Goal: Complete application form

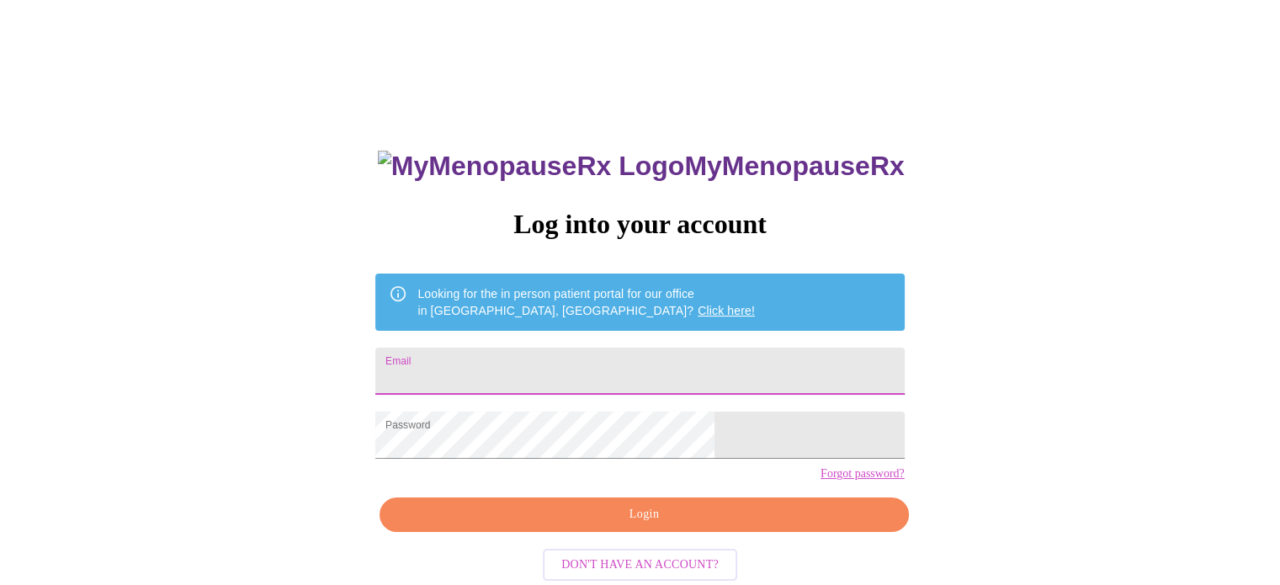
click at [571, 363] on input "Email" at bounding box center [639, 371] width 528 height 47
type input "[EMAIL_ADDRESS][DOMAIN_NAME]"
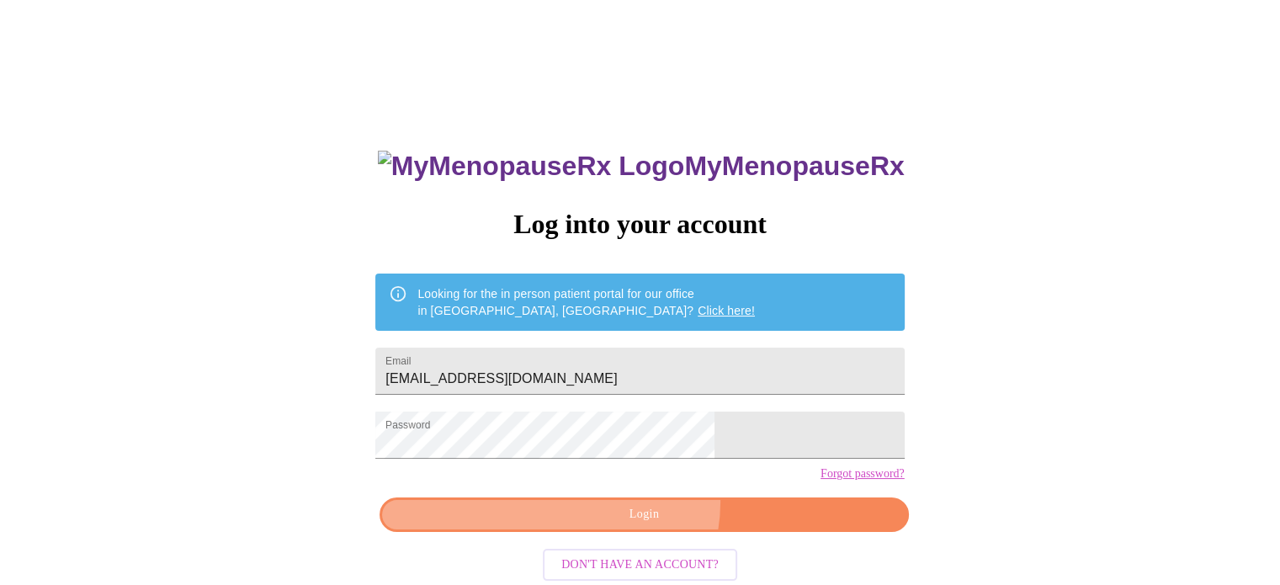
click at [643, 530] on button "Login" at bounding box center [644, 514] width 528 height 35
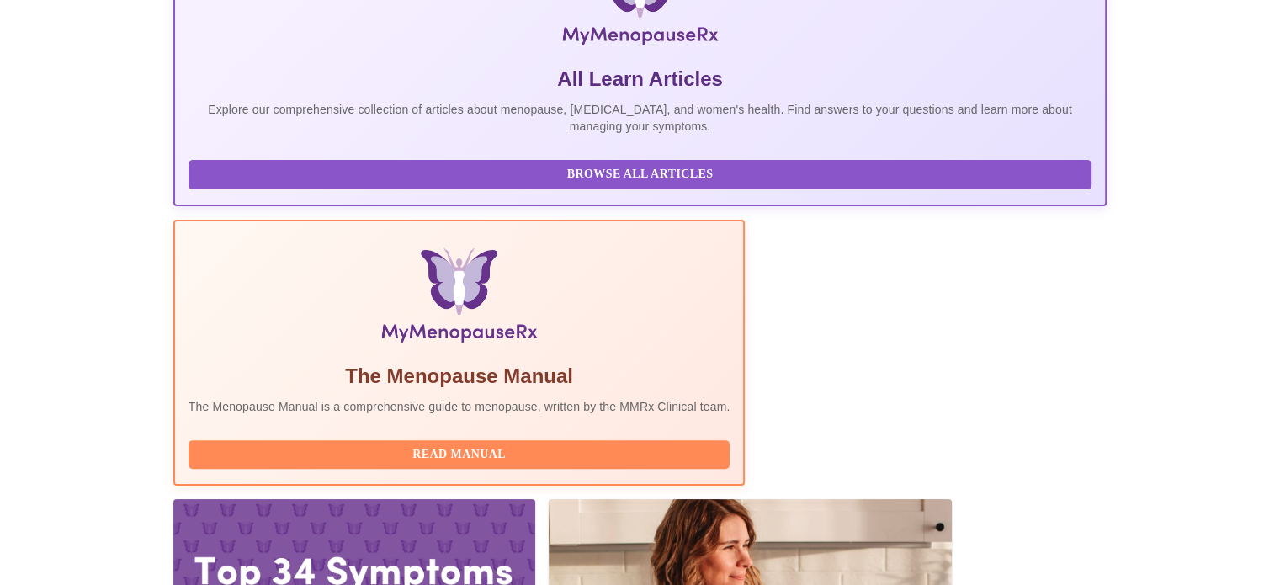
scroll to position [420, 0]
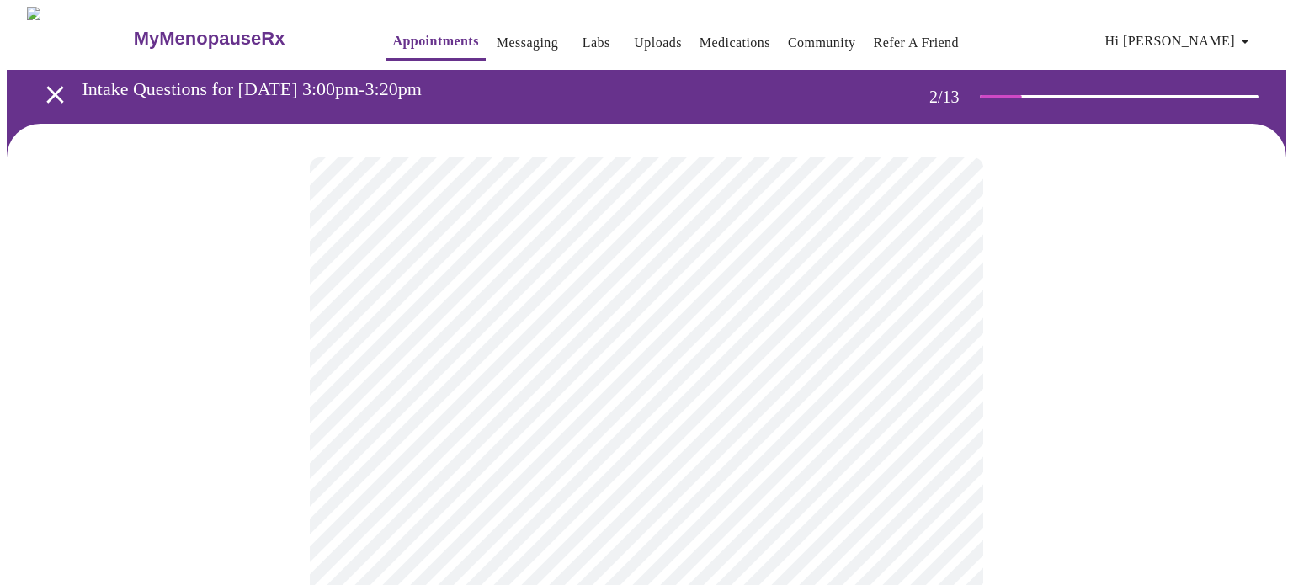
click at [936, 355] on body "MyMenopauseRx Appointments Messaging Labs Uploads Medications Community Refer a…" at bounding box center [646, 484] width 1279 height 954
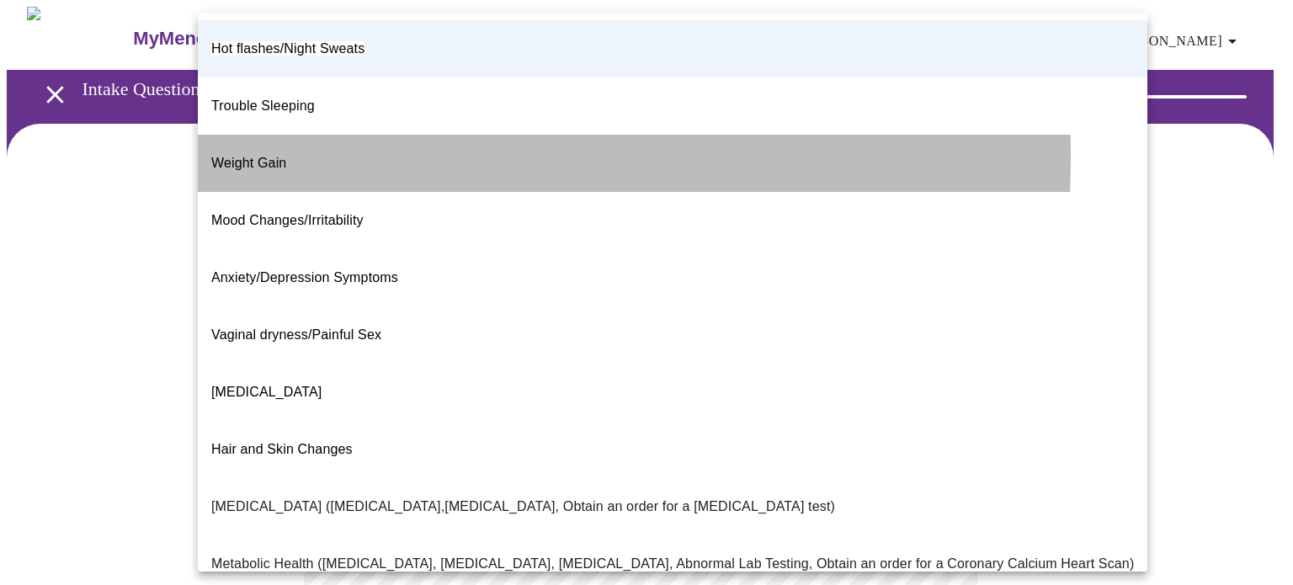
click at [235, 156] on span "Weight Gain" at bounding box center [248, 163] width 75 height 14
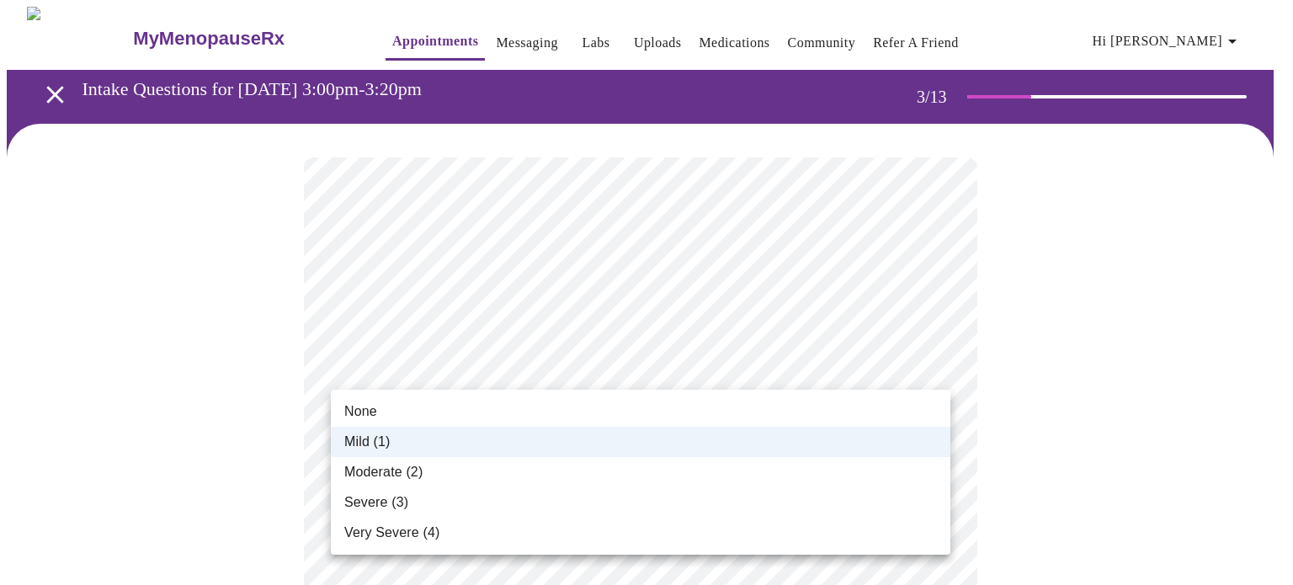
click at [376, 467] on span "Moderate (2)" at bounding box center [383, 472] width 78 height 20
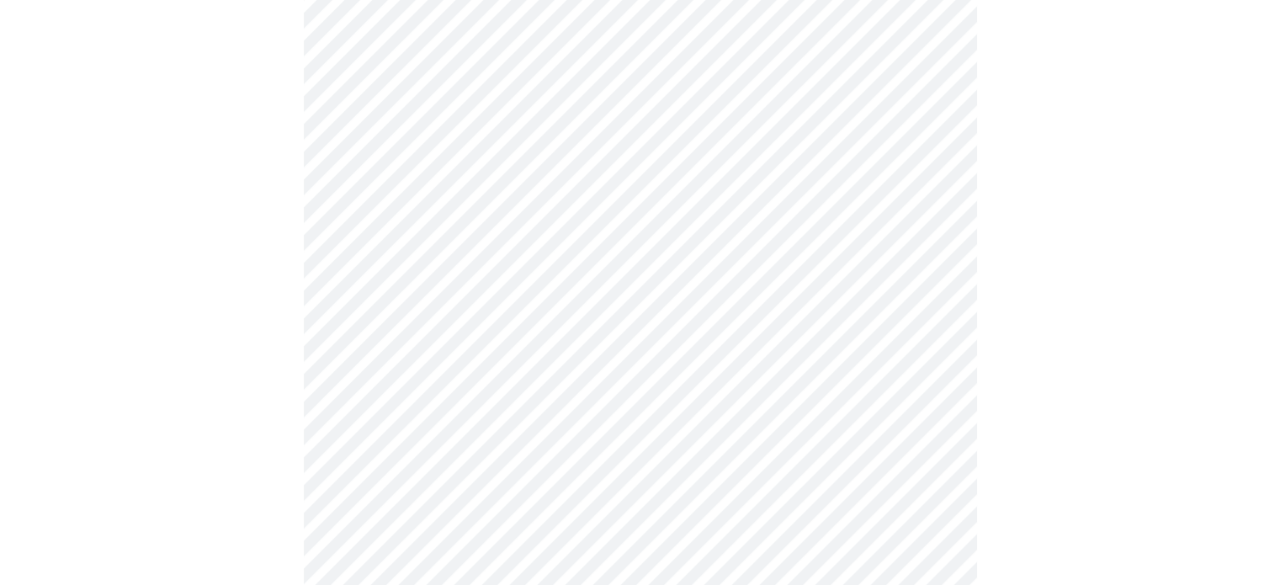
scroll to position [505, 0]
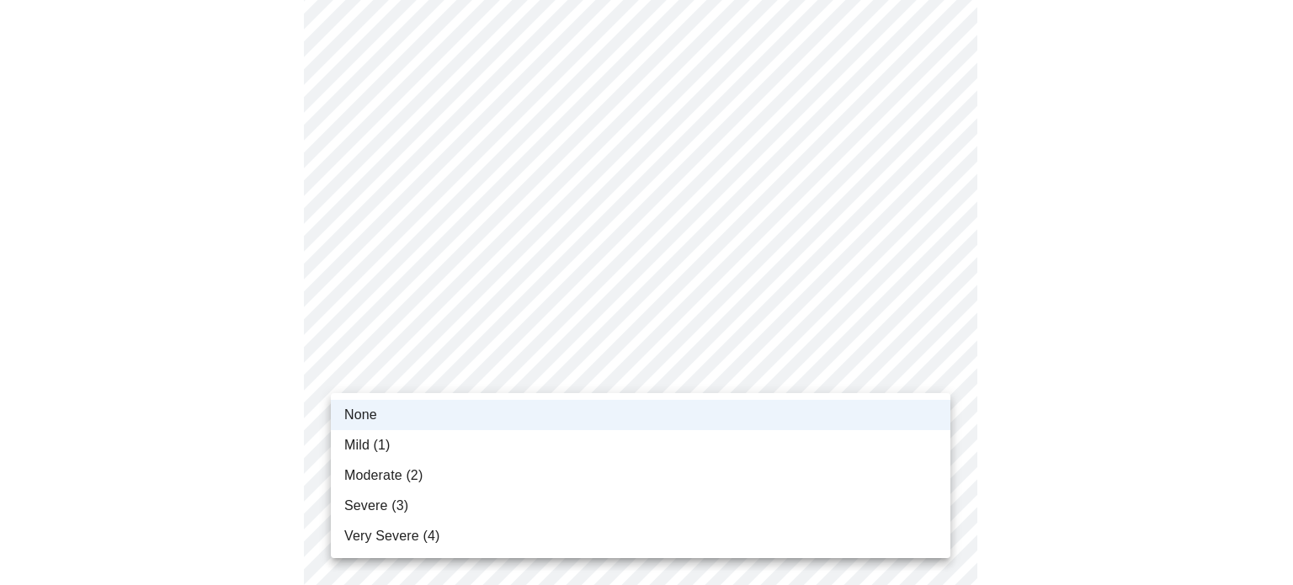
click at [930, 375] on body "MyMenopauseRx Appointments Messaging Labs Uploads Medications Community Refer a…" at bounding box center [646, 491] width 1279 height 1979
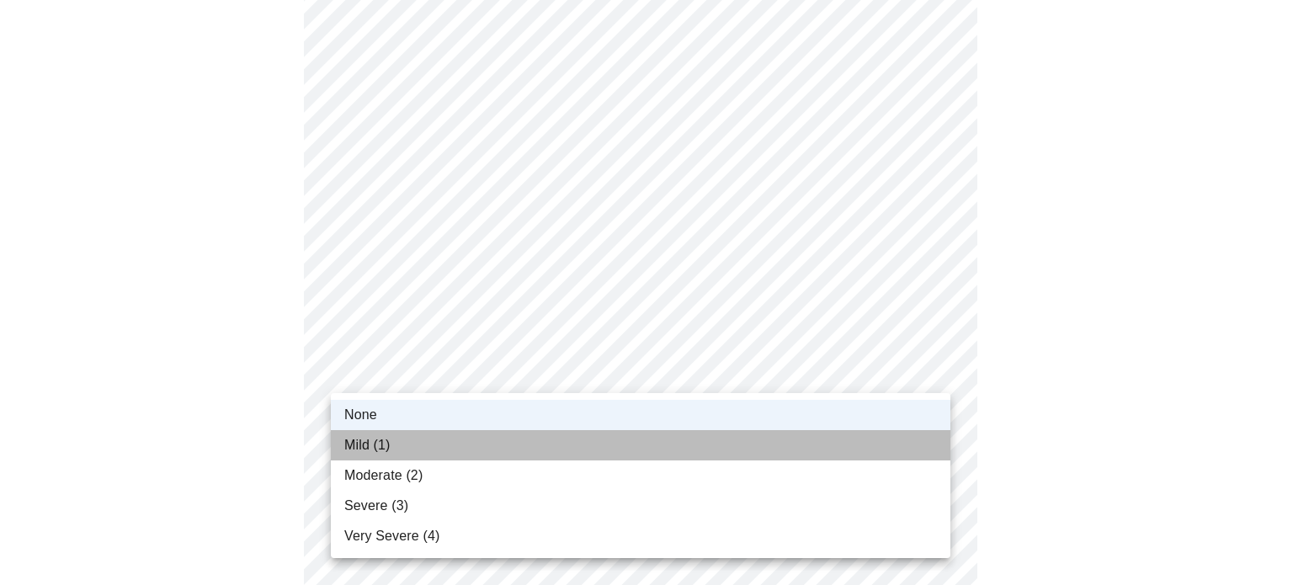
click at [353, 449] on span "Mild (1)" at bounding box center [367, 445] width 46 height 20
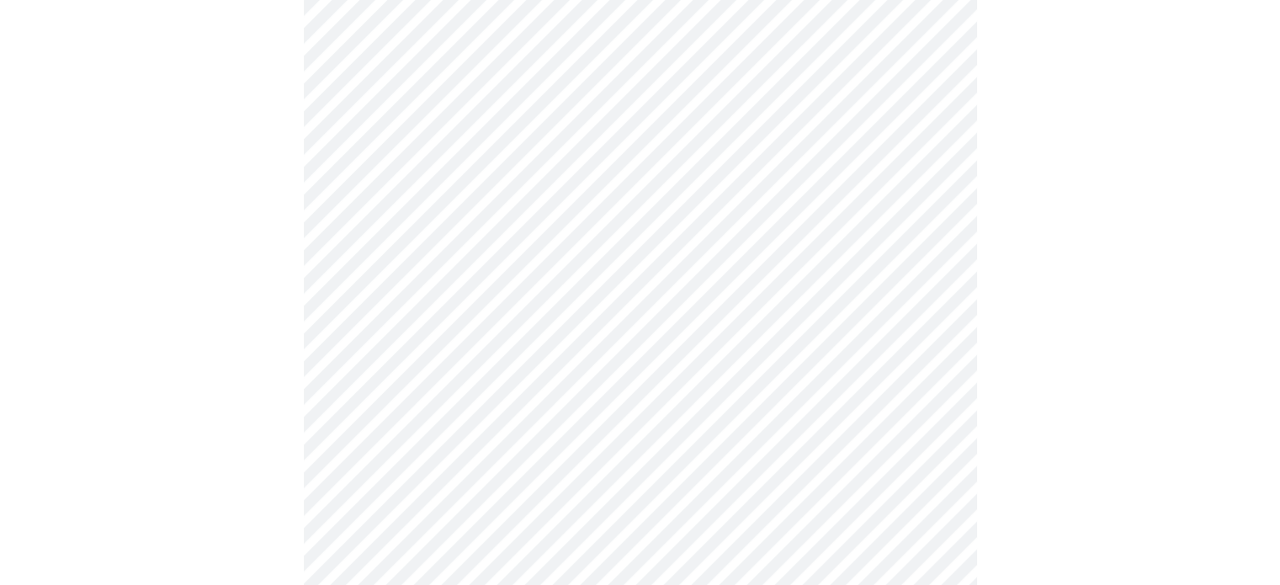
scroll to position [1010, 0]
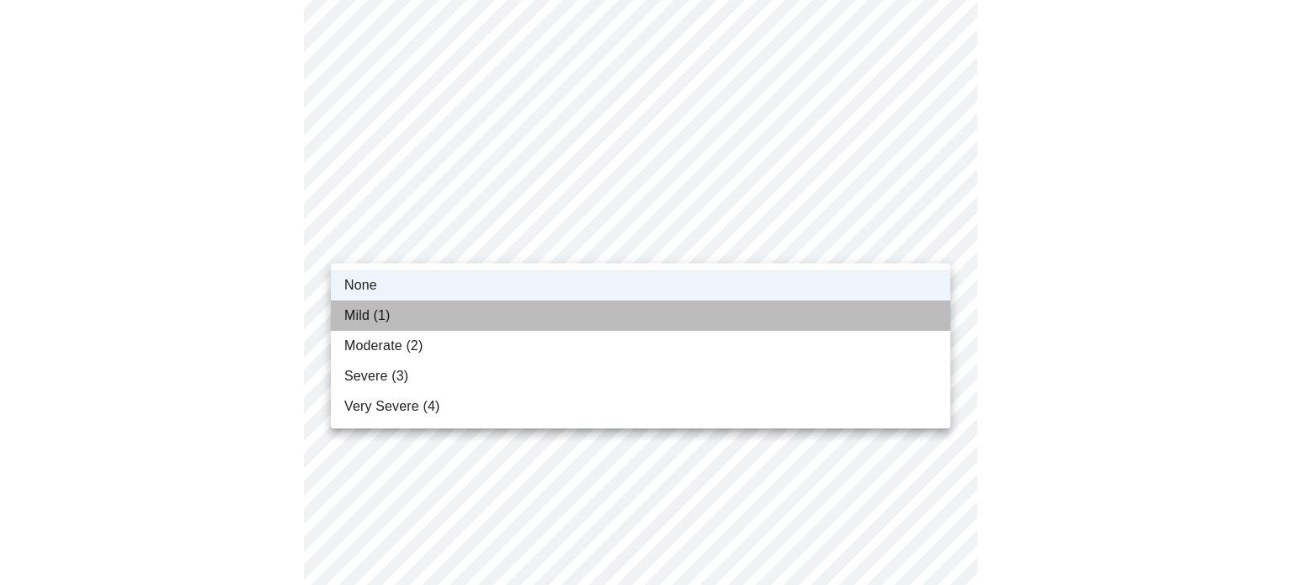
click at [400, 311] on li "Mild (1)" at bounding box center [640, 315] width 619 height 30
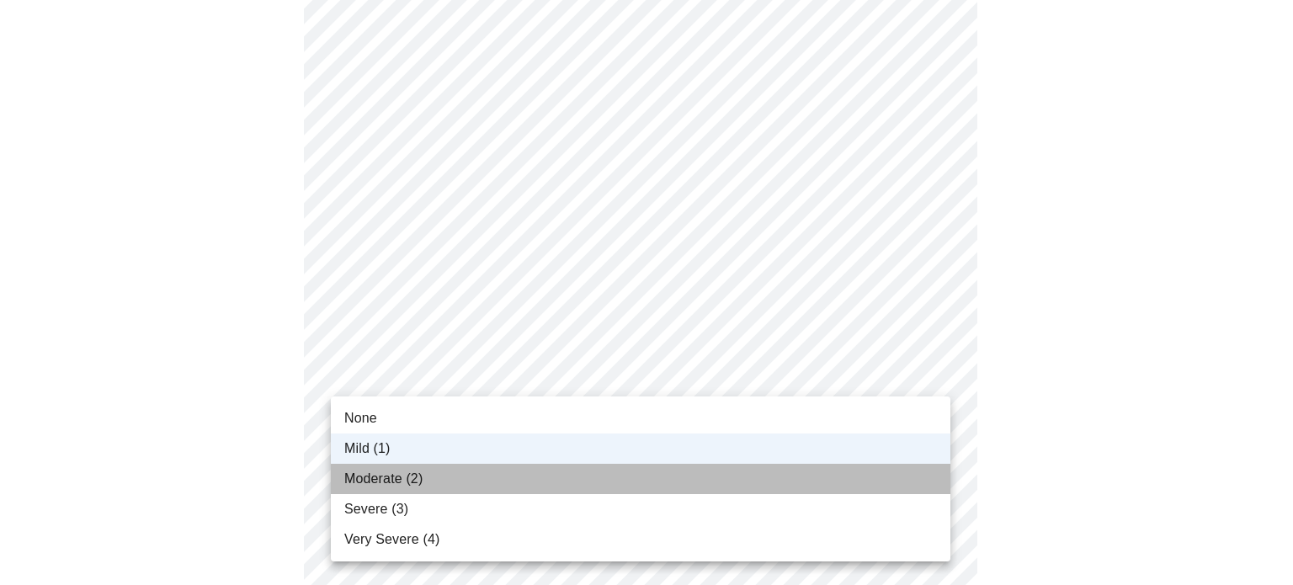
click at [403, 474] on span "Moderate (2)" at bounding box center [383, 479] width 78 height 20
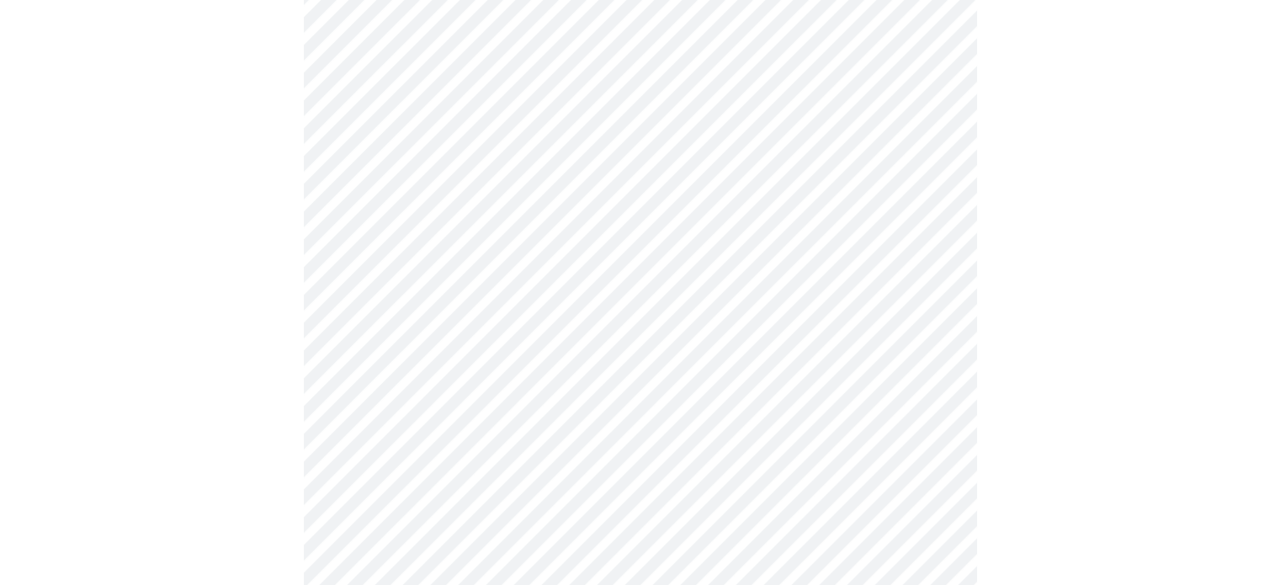
scroll to position [421, 0]
